Goal: Information Seeking & Learning: Learn about a topic

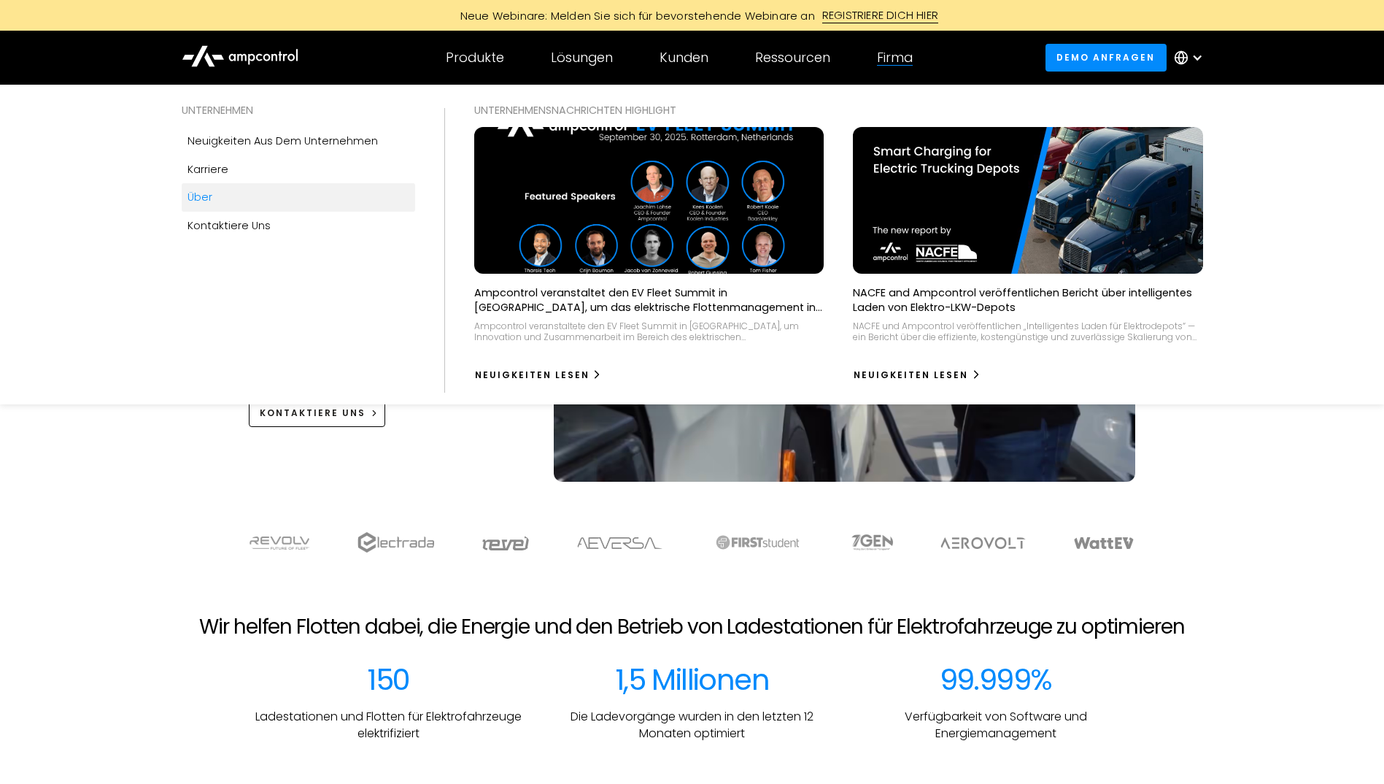
click at [202, 193] on div "Über" at bounding box center [200, 197] width 25 height 16
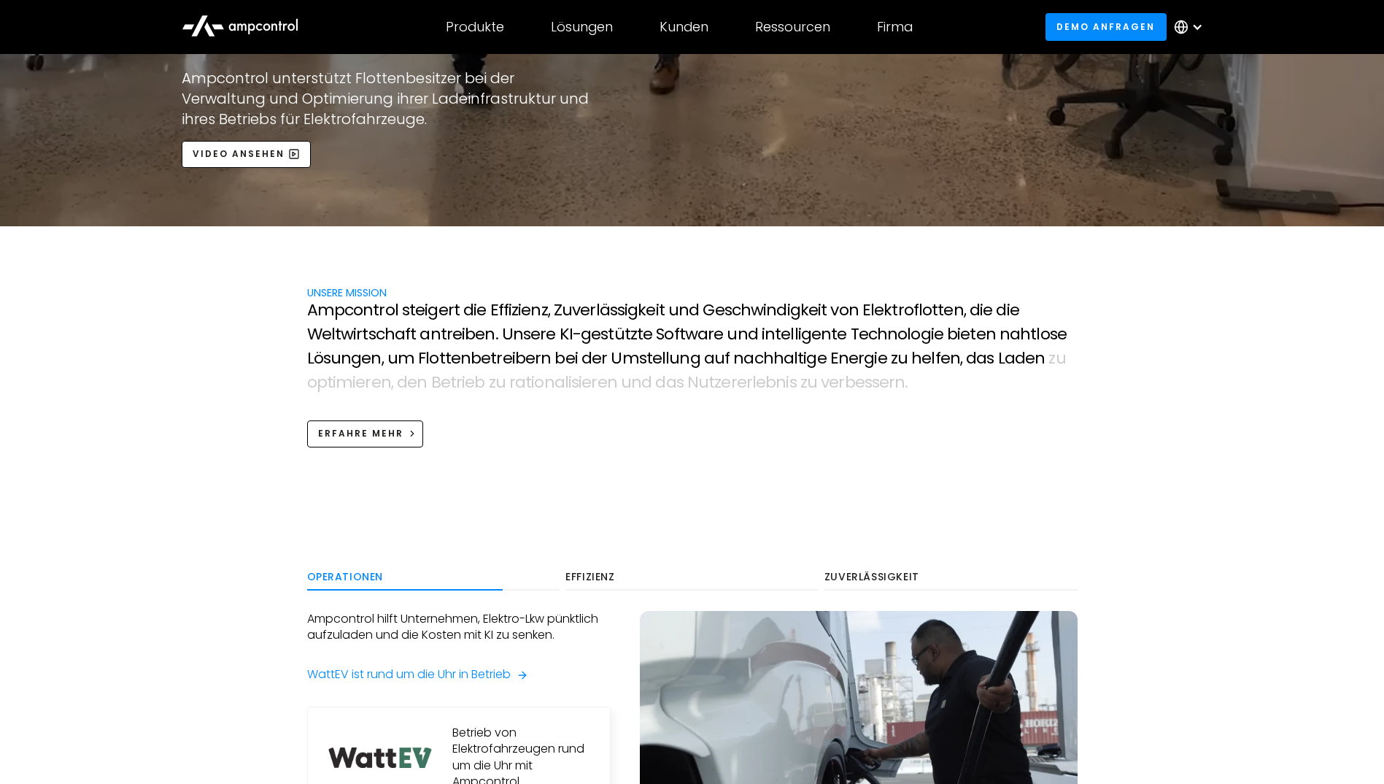
scroll to position [584, 0]
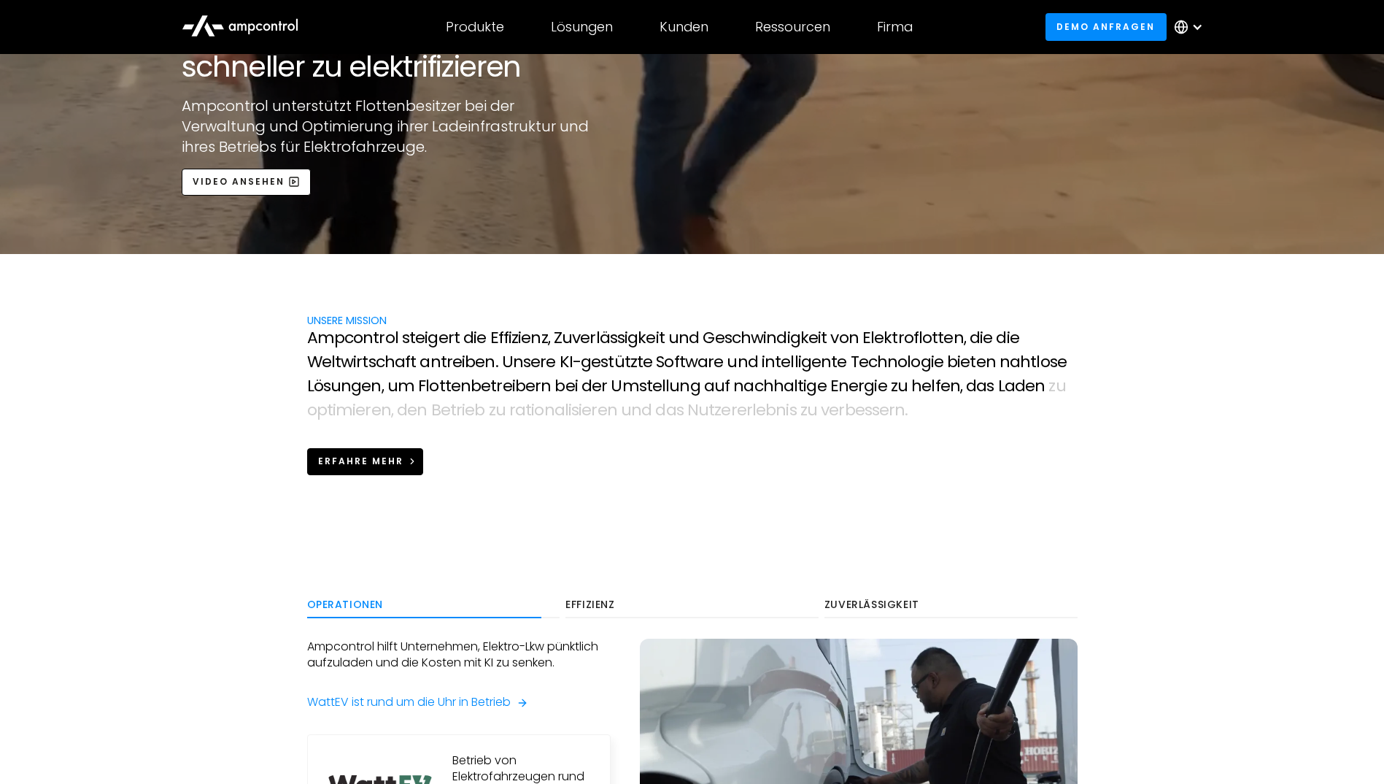
click at [406, 455] on link "Erfahre mehr" at bounding box center [365, 461] width 117 height 27
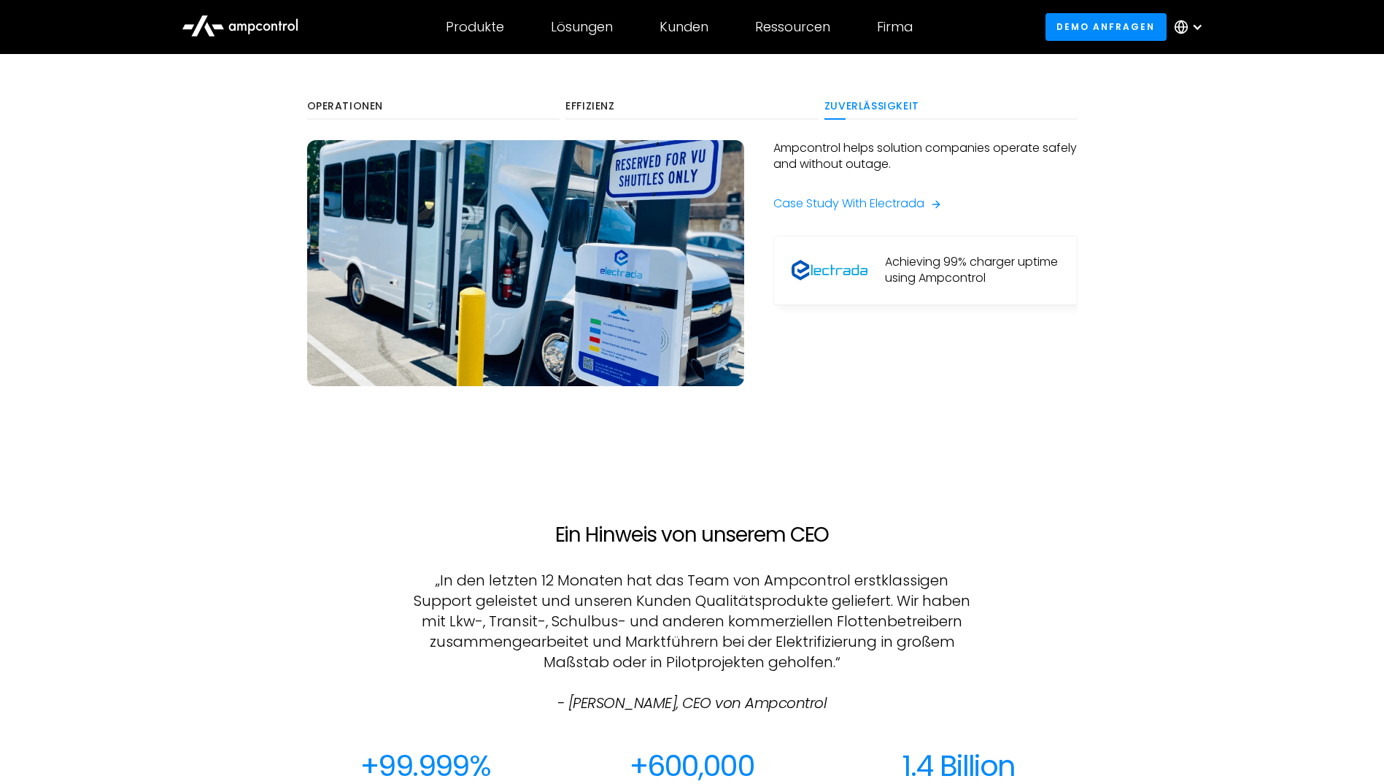
scroll to position [1094, 0]
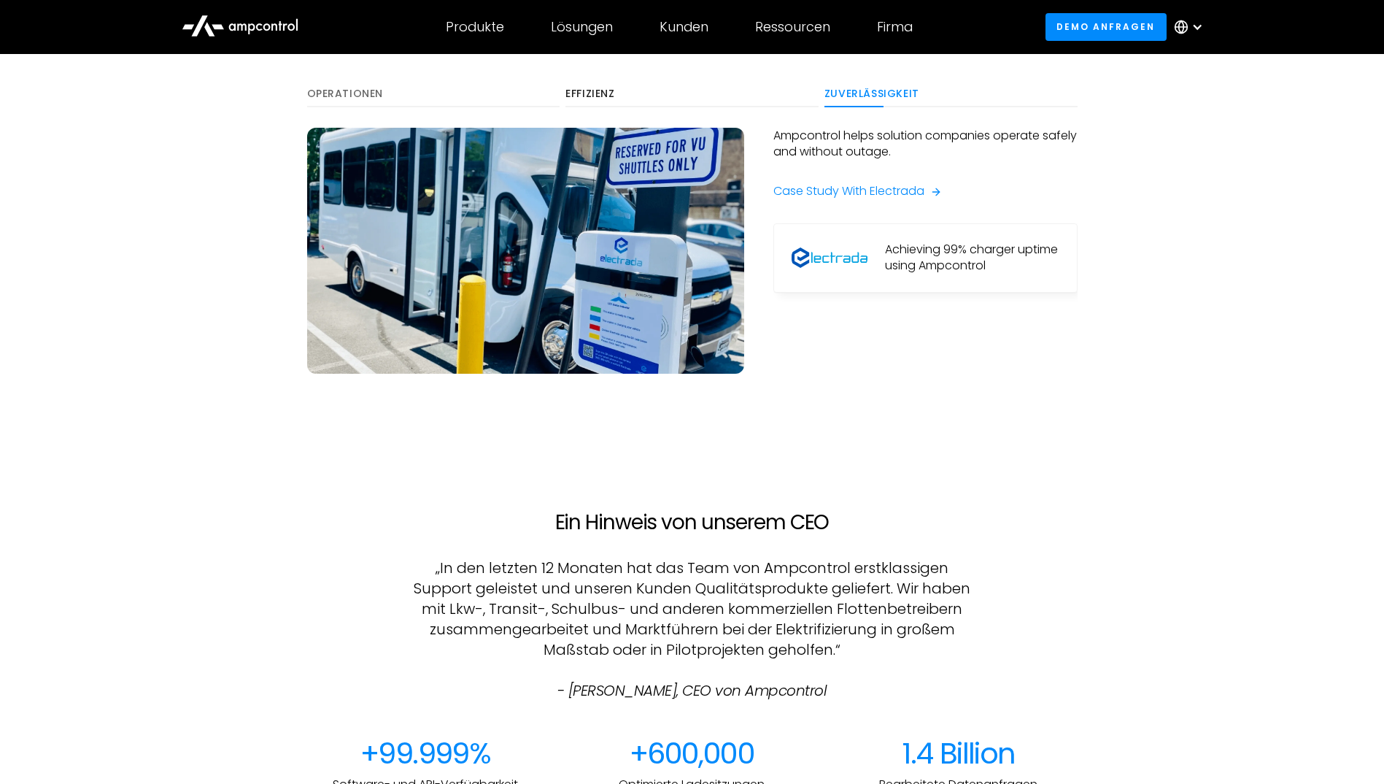
click at [371, 88] on div "Operationen" at bounding box center [433, 94] width 253 height 13
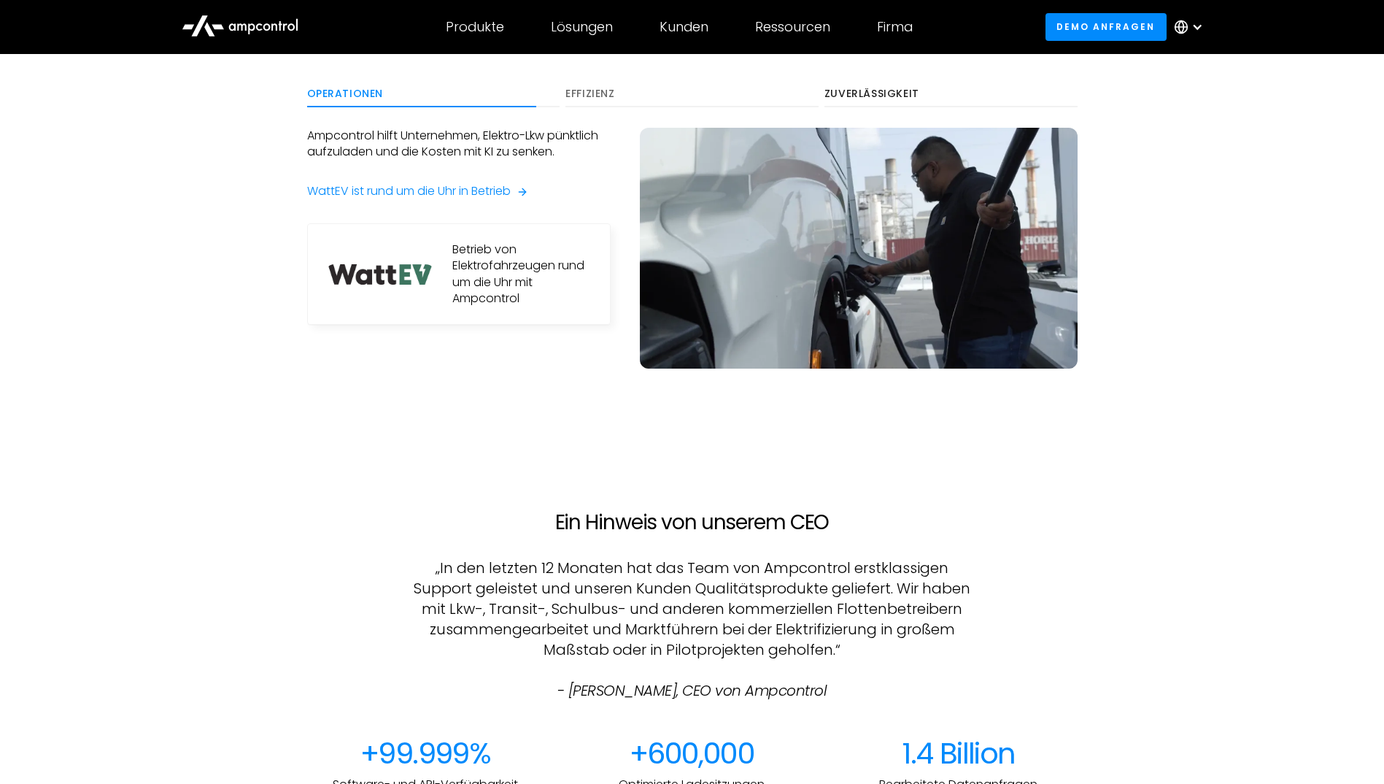
click at [569, 99] on div "Effizienz" at bounding box center [691, 94] width 253 height 13
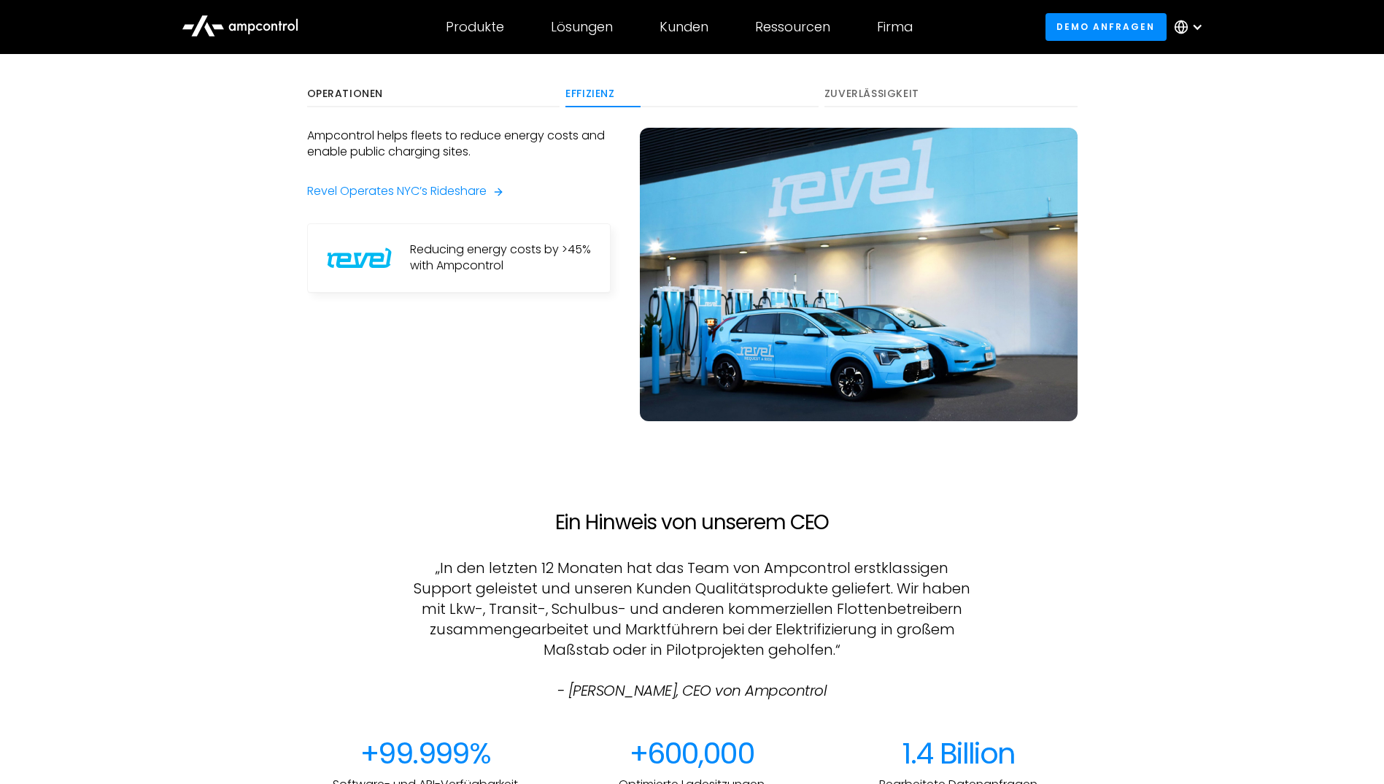
click at [835, 89] on div "Zuverlässigkeit" at bounding box center [950, 94] width 253 height 13
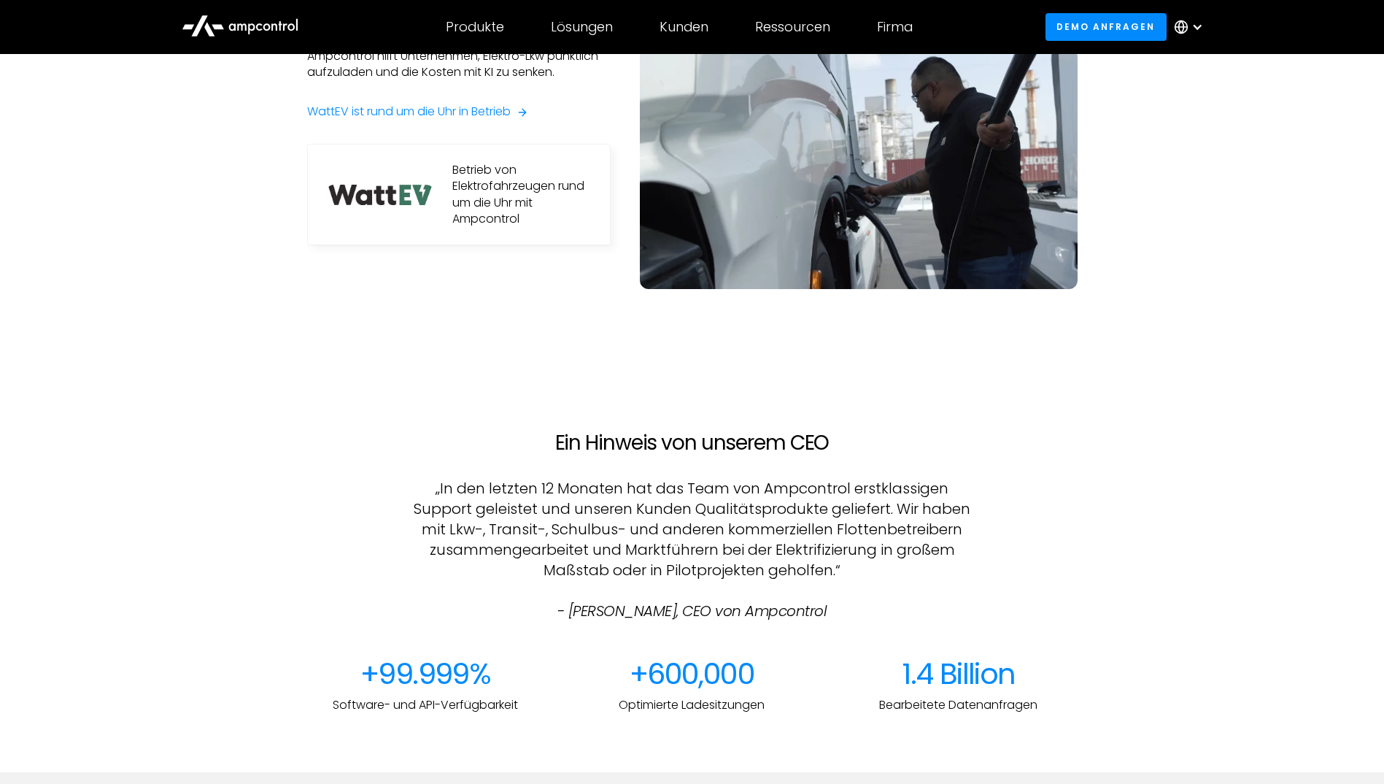
scroll to position [1167, 0]
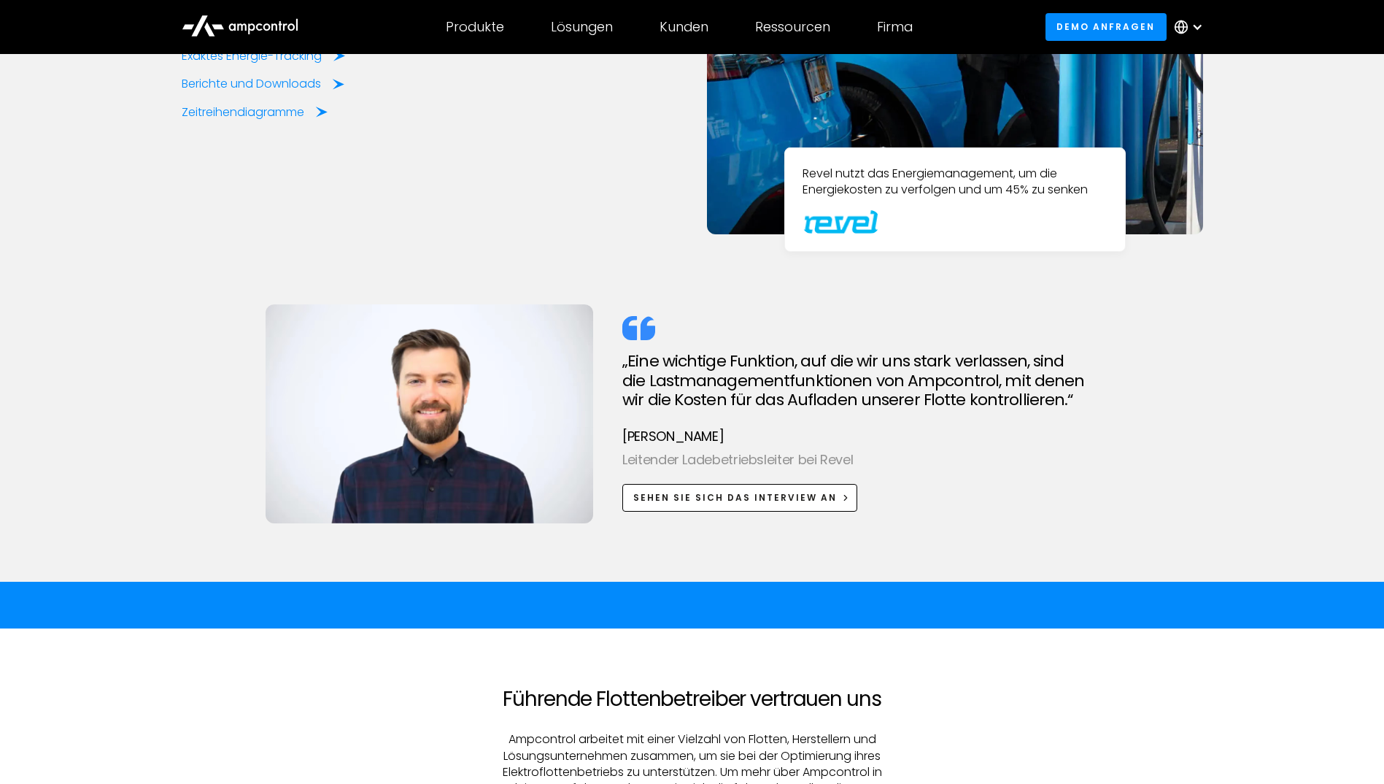
scroll to position [4086, 0]
